Goal: Navigation & Orientation: Find specific page/section

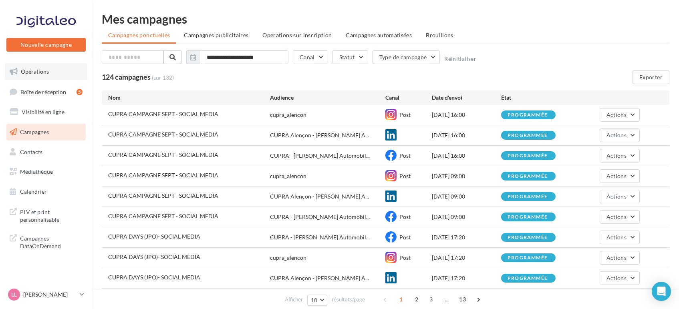
click at [43, 77] on link "Opérations" at bounding box center [46, 71] width 82 height 17
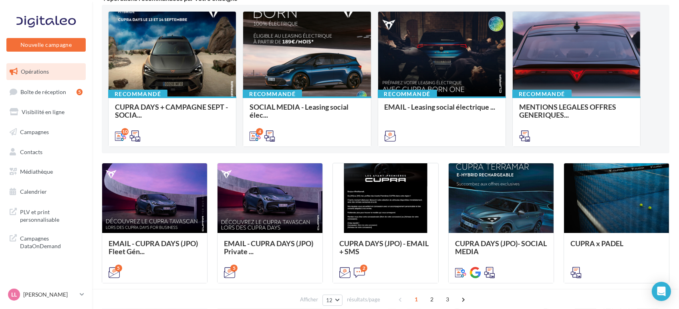
scroll to position [178, 0]
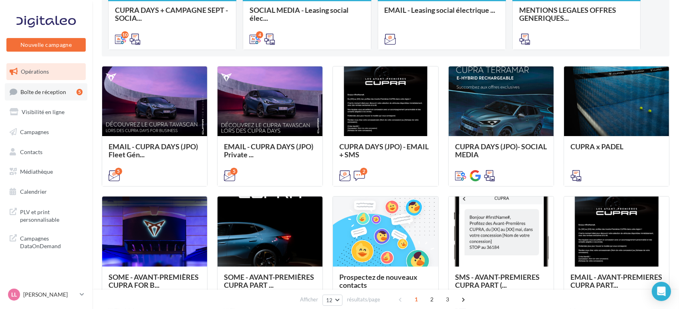
click at [55, 85] on link "Boîte de réception 5" at bounding box center [46, 91] width 82 height 17
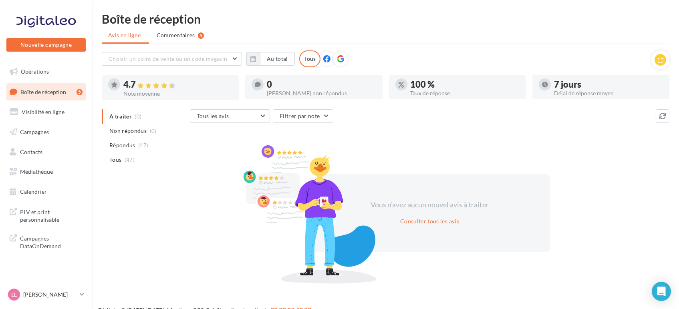
click at [26, 80] on ul "Opérations Boîte de réception 5 Visibilité en ligne Campagnes Contacts Mes cibl…" at bounding box center [46, 131] width 86 height 143
click at [29, 71] on span "Opérations" at bounding box center [35, 71] width 28 height 7
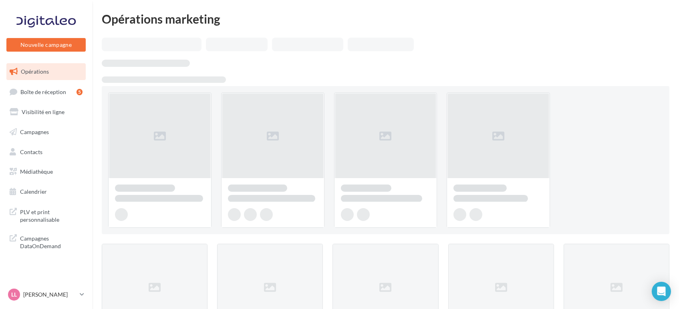
click at [34, 98] on link "Boîte de réception 5" at bounding box center [46, 91] width 82 height 17
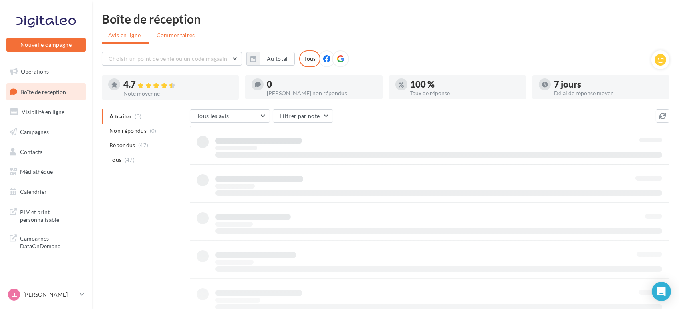
click at [177, 33] on span "Commentaires" at bounding box center [176, 35] width 38 height 7
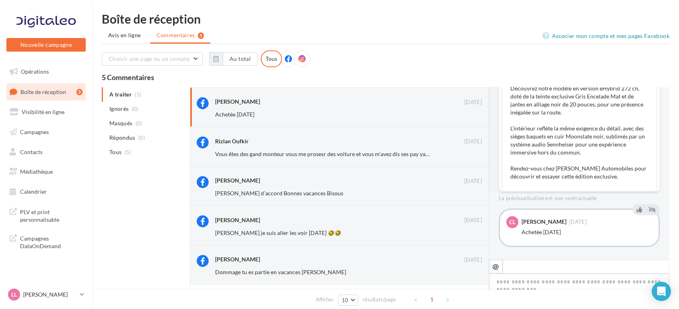
scroll to position [70, 0]
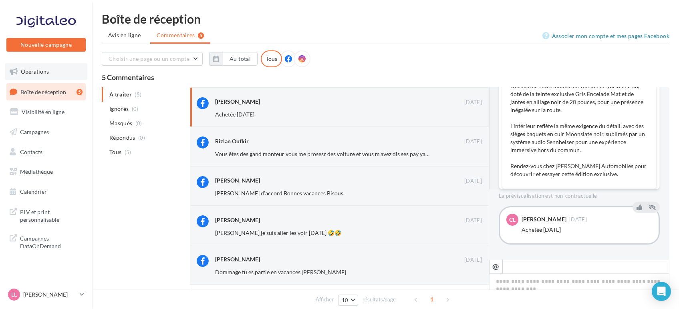
click at [48, 74] on link "Opérations" at bounding box center [46, 71] width 82 height 17
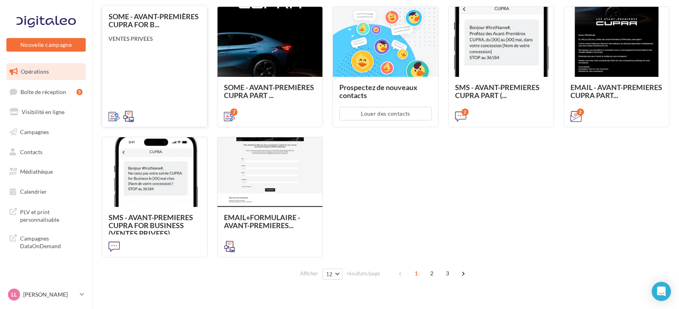
scroll to position [382, 0]
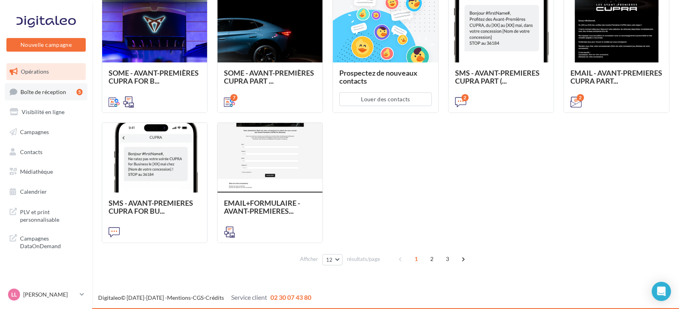
click at [52, 96] on link "Boîte de réception 5" at bounding box center [46, 91] width 82 height 17
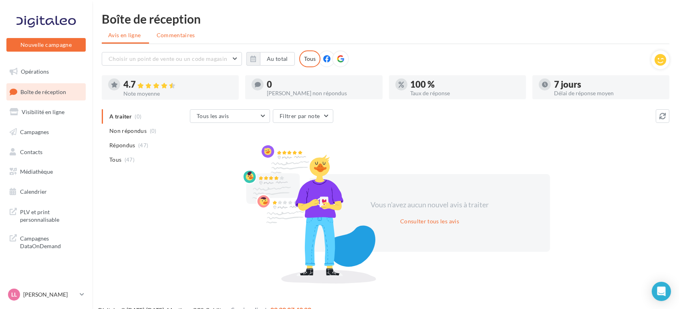
click at [180, 39] on li "Commentaires" at bounding box center [175, 35] width 51 height 14
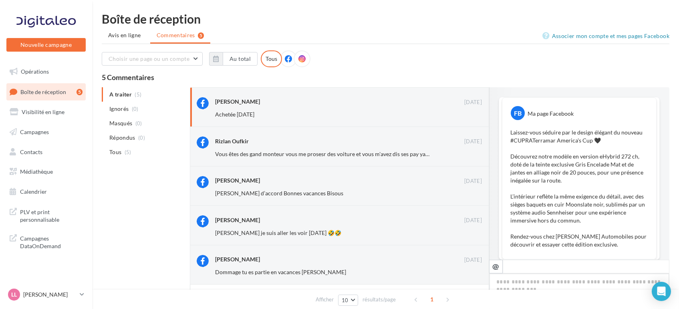
scroll to position [70, 0]
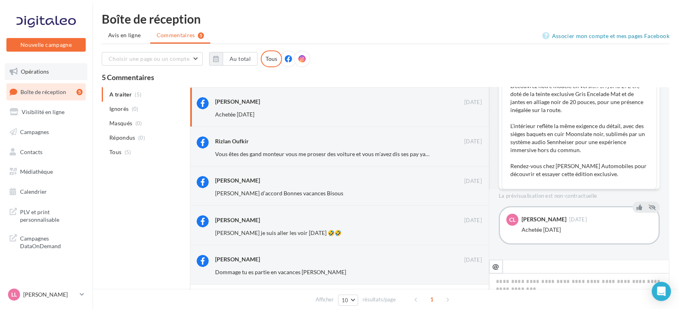
click at [29, 74] on span "Opérations" at bounding box center [35, 71] width 28 height 7
